Goal: Check status: Check status

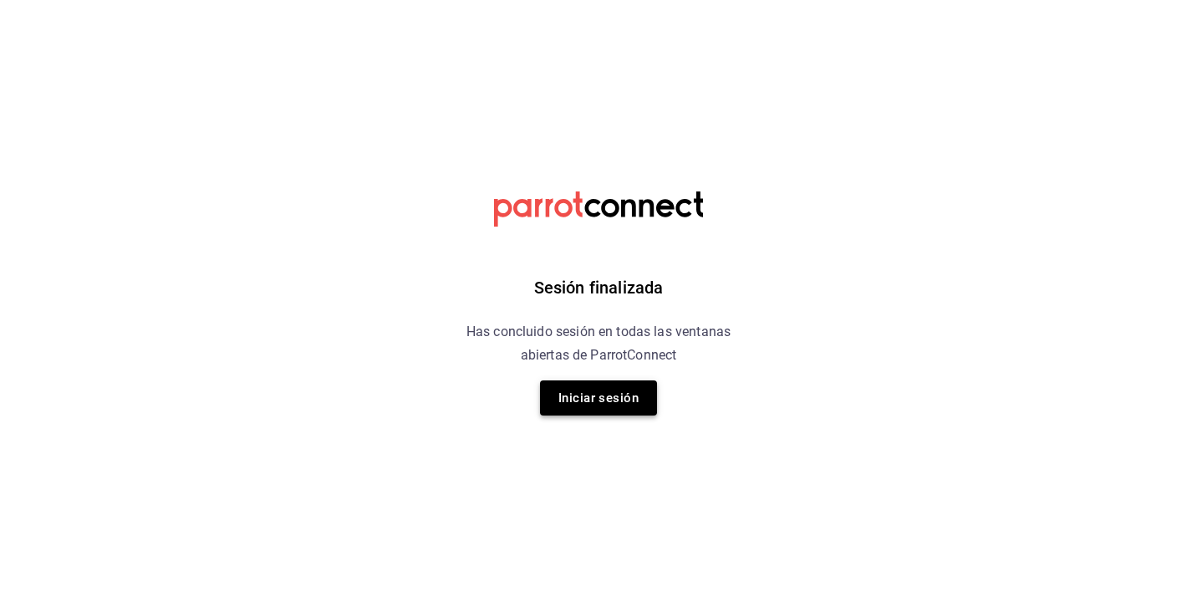
click at [578, 392] on button "Iniciar sesión" at bounding box center [598, 397] width 117 height 35
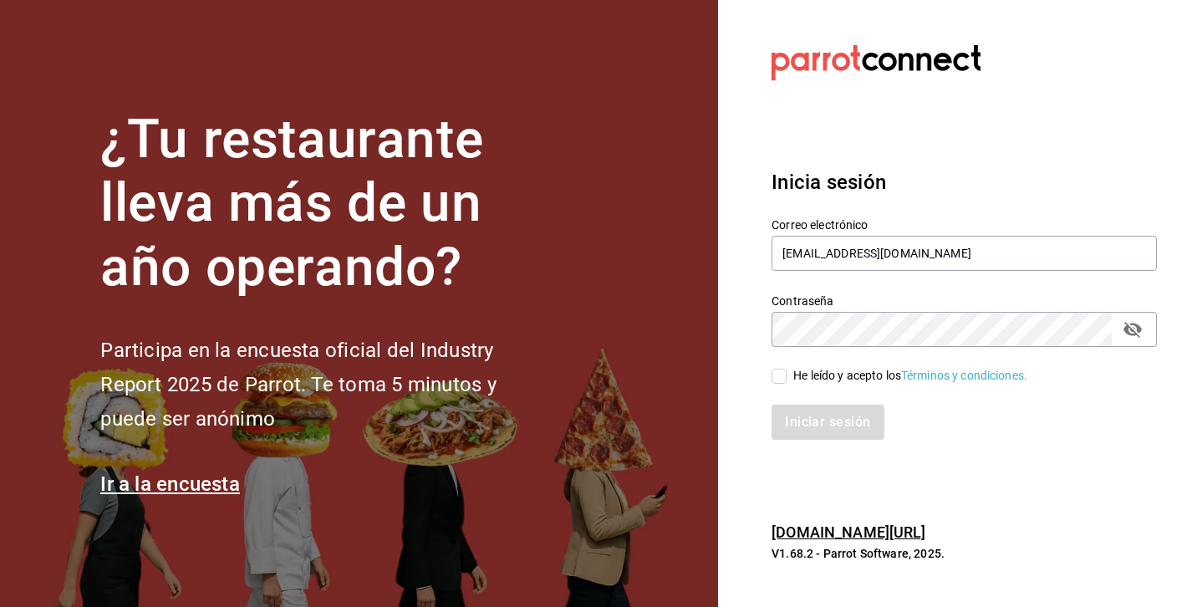
click at [782, 373] on input "He leído y acepto los Términos y condiciones." at bounding box center [779, 376] width 15 height 15
checkbox input "true"
click at [816, 420] on button "Iniciar sesión" at bounding box center [829, 422] width 114 height 35
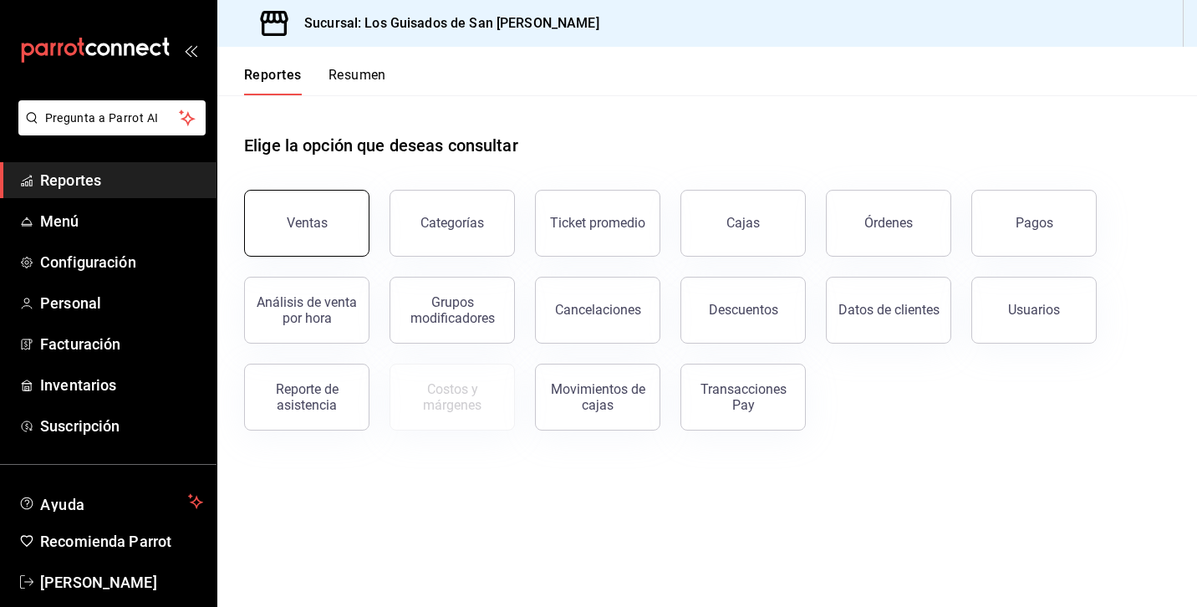
click at [283, 234] on button "Ventas" at bounding box center [306, 223] width 125 height 67
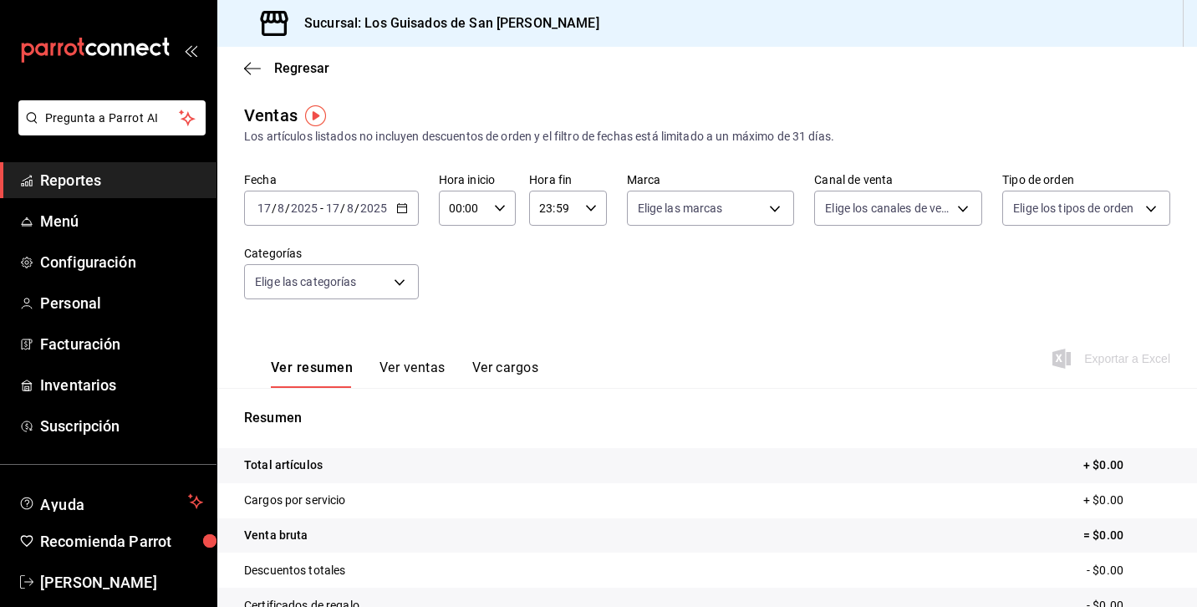
click at [403, 206] on icon "button" at bounding box center [402, 208] width 12 height 12
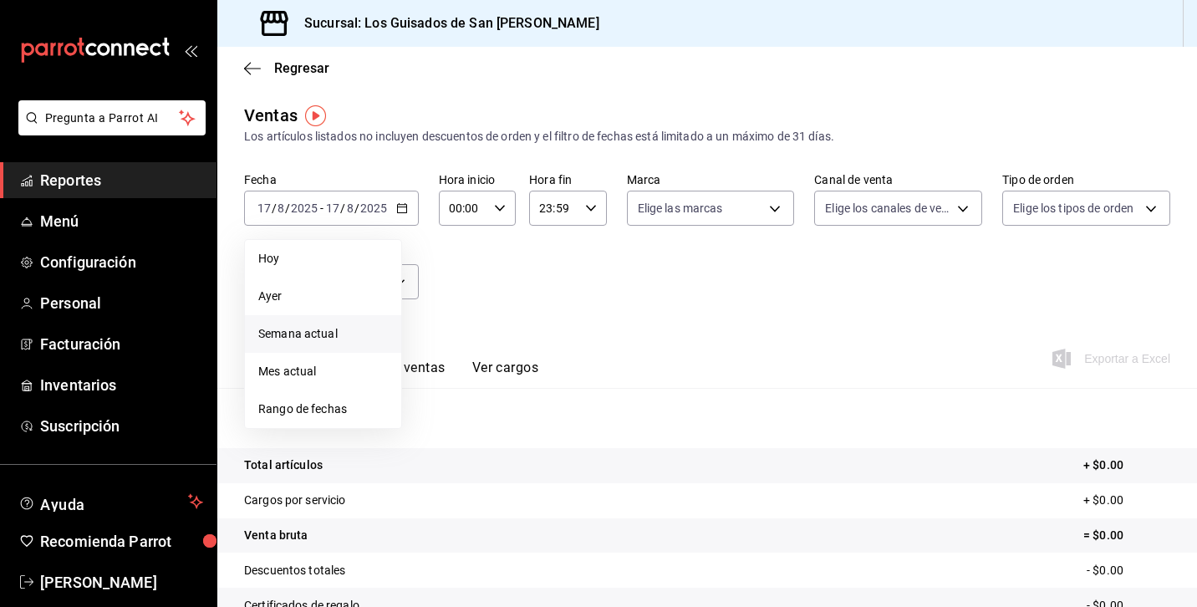
click at [321, 323] on li "Semana actual" at bounding box center [323, 334] width 156 height 38
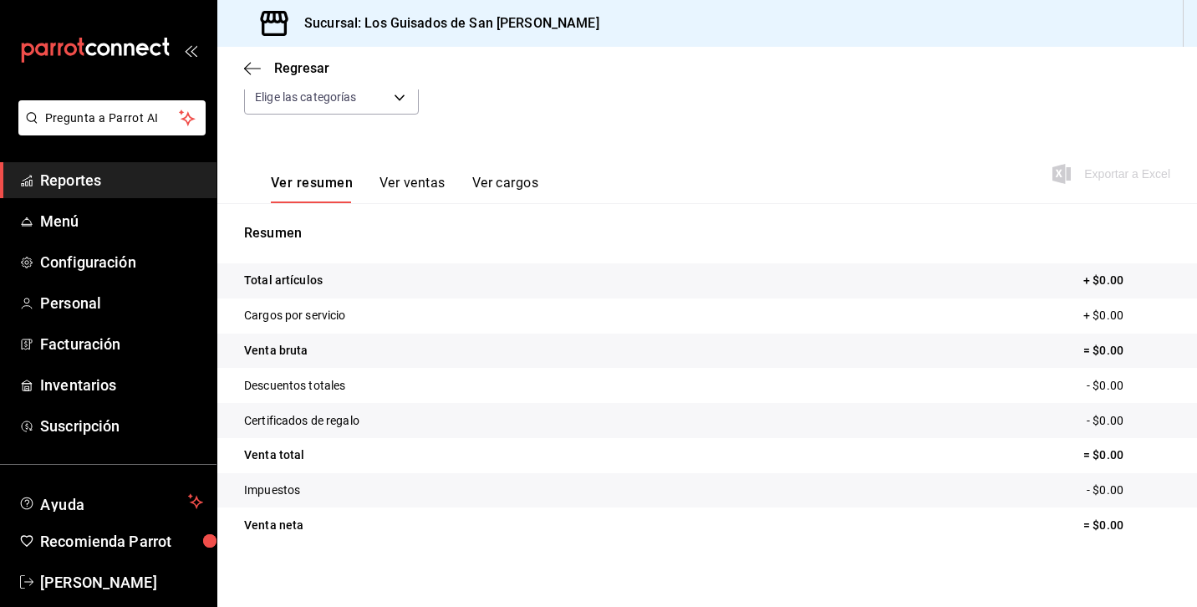
scroll to position [194, 0]
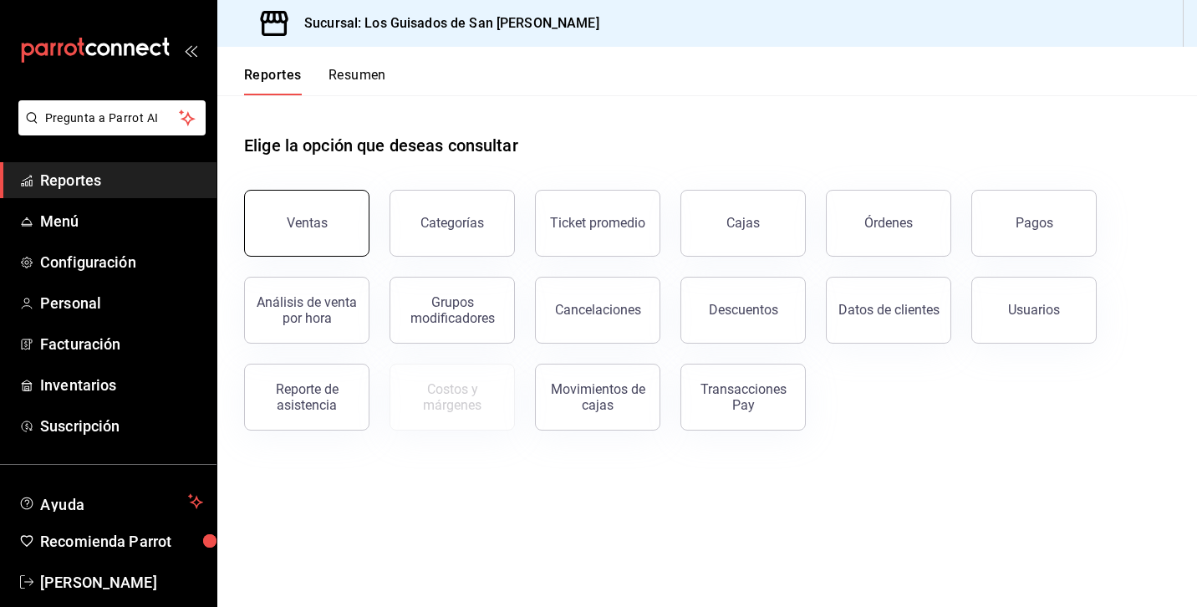
click at [306, 217] on div "Ventas" at bounding box center [307, 223] width 41 height 16
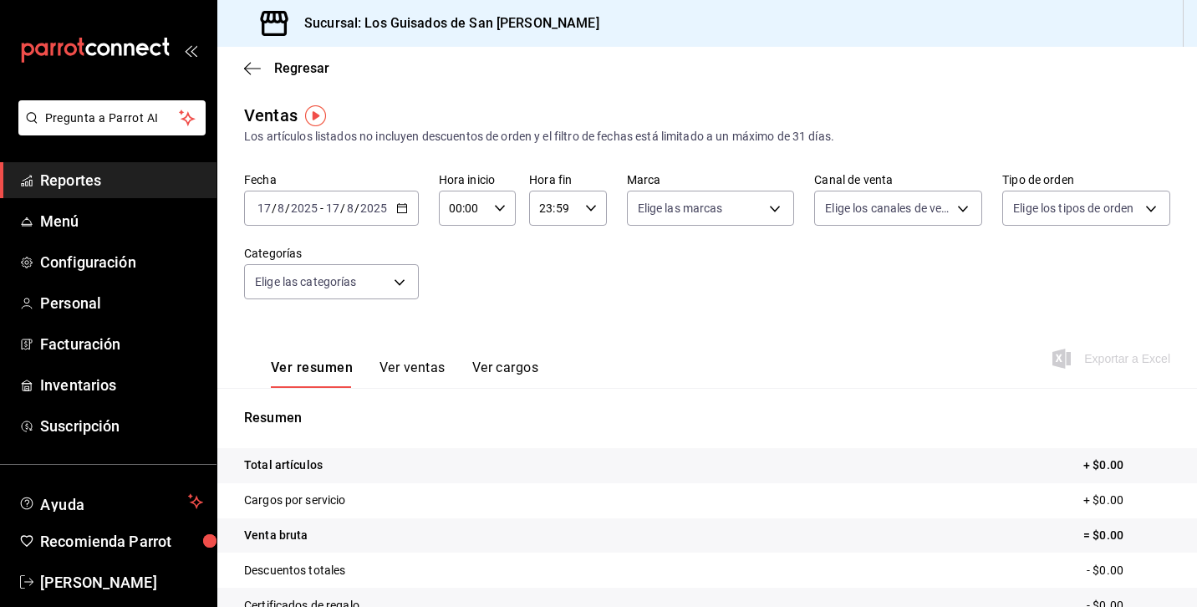
click at [403, 211] on icon "button" at bounding box center [402, 208] width 12 height 12
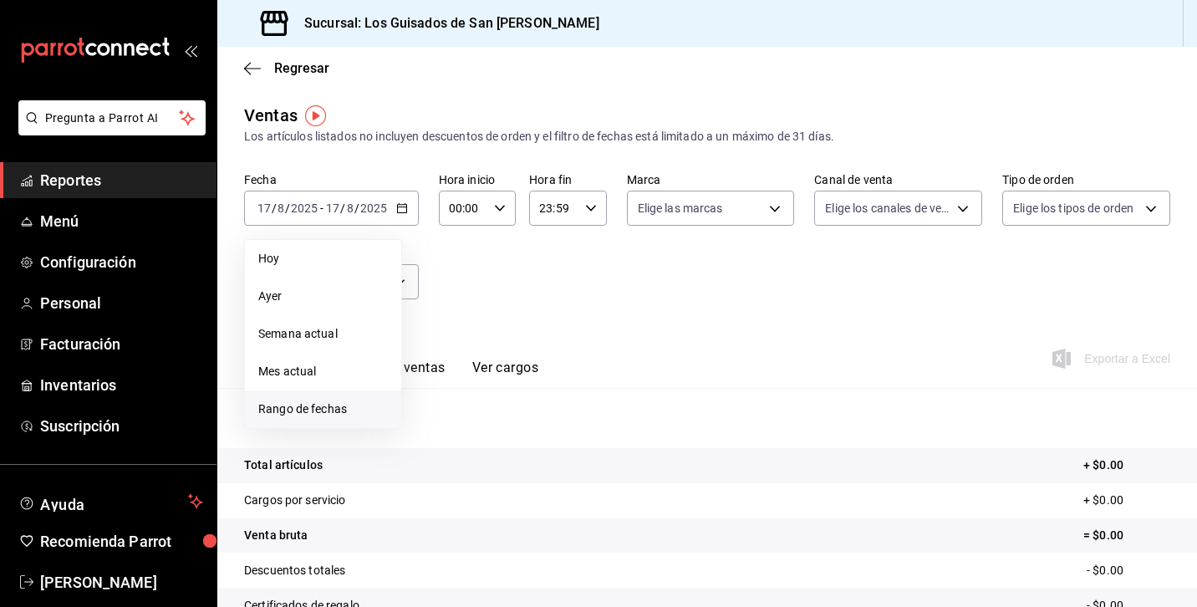
click at [318, 408] on span "Rango de fechas" at bounding box center [323, 409] width 130 height 18
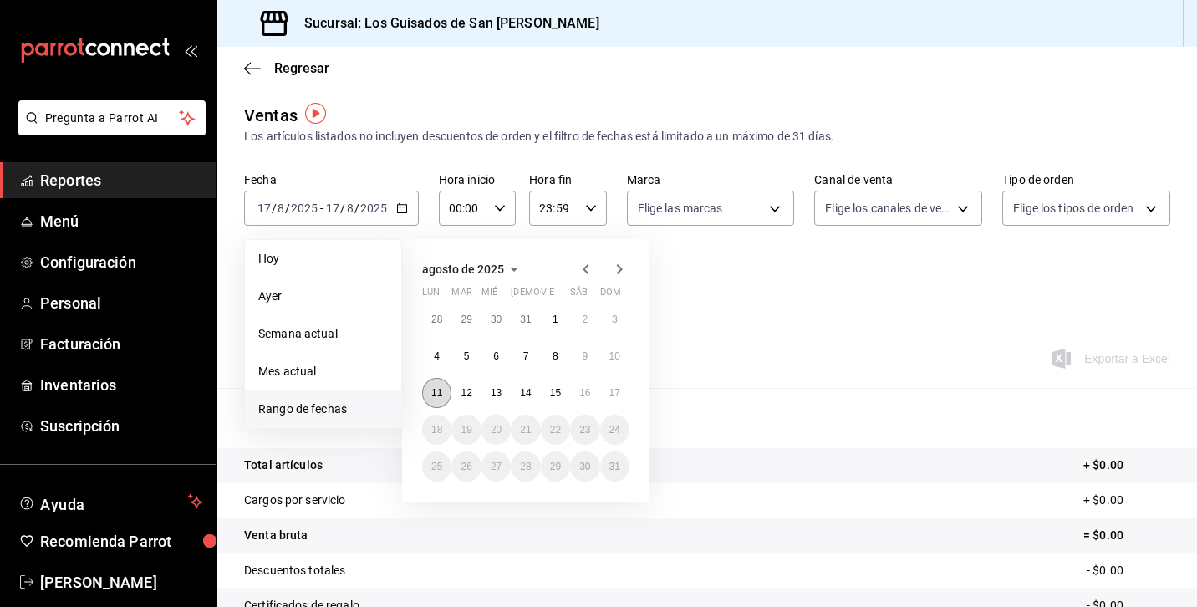
scroll to position [3, 0]
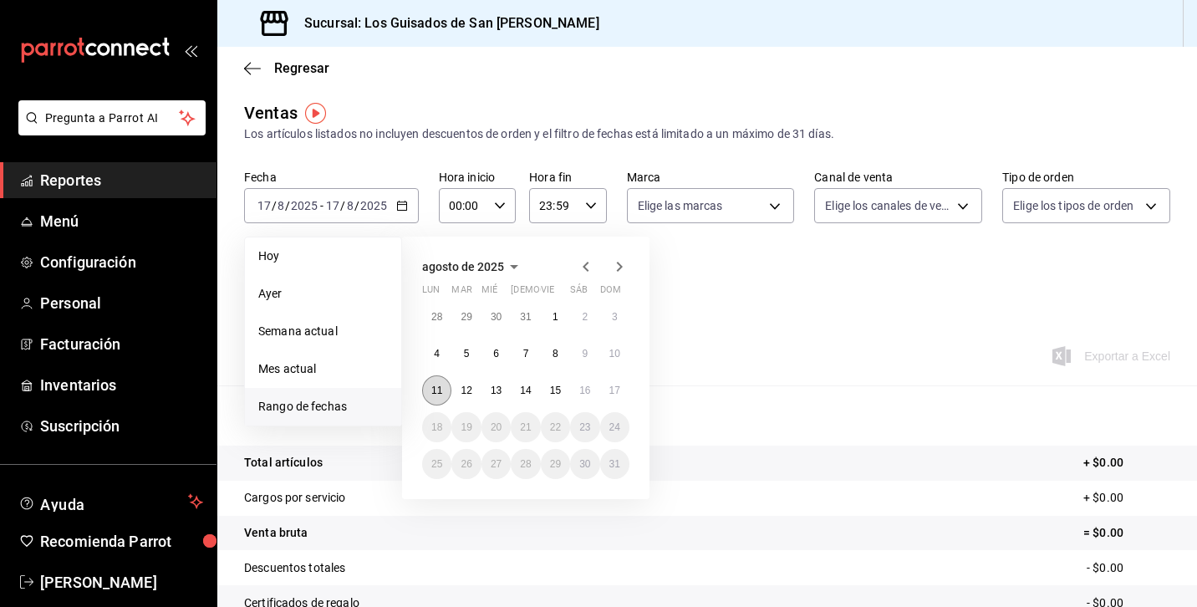
click at [428, 395] on button "11" at bounding box center [436, 390] width 29 height 30
click at [584, 386] on abbr "16" at bounding box center [584, 391] width 11 height 12
